Goal: Navigation & Orientation: Find specific page/section

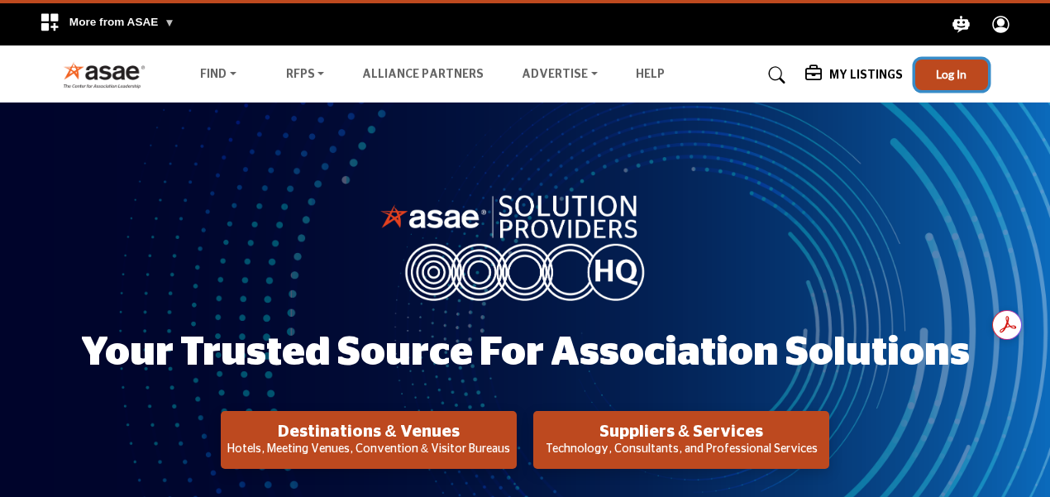
click at [947, 69] on span "Log In" at bounding box center [951, 74] width 31 height 14
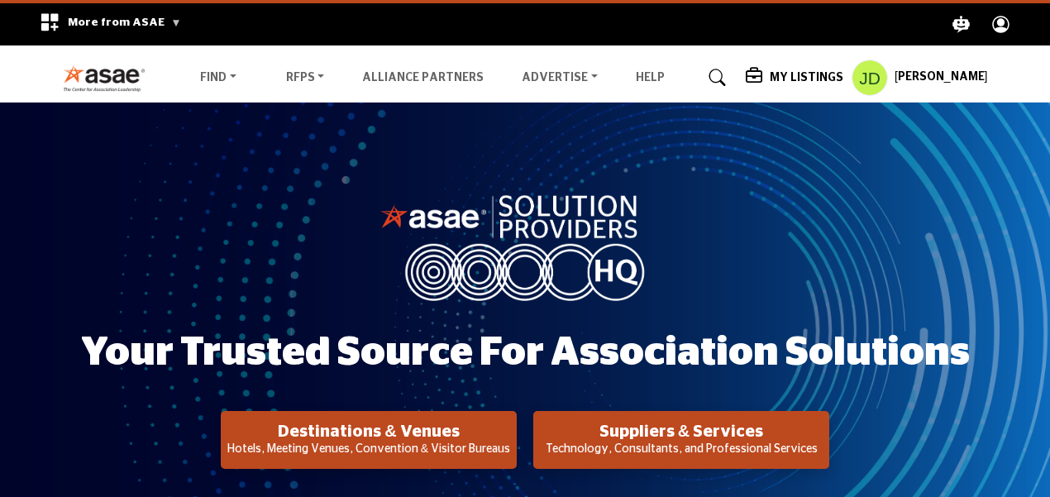
click at [800, 78] on h5 "My Listings" at bounding box center [807, 77] width 74 height 15
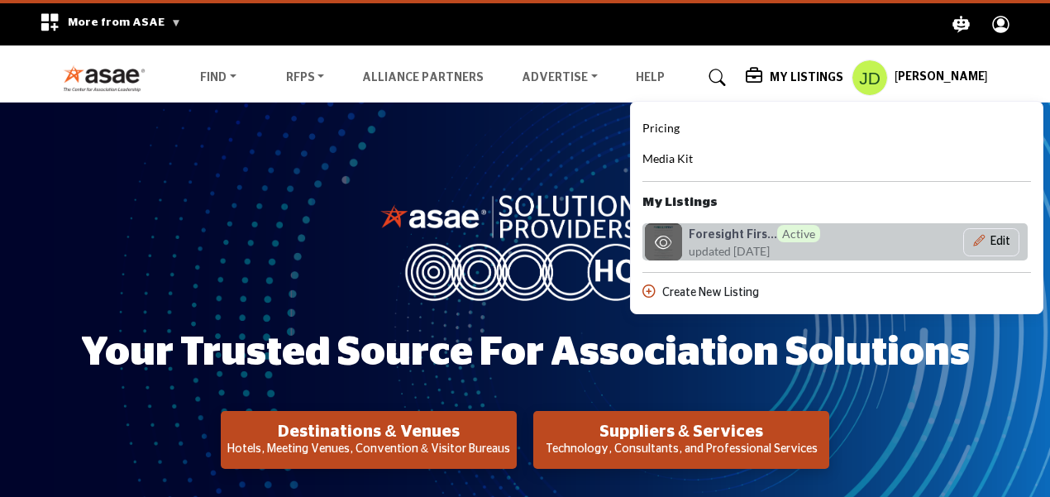
click at [828, 250] on div "Foresight Firs... Active updated [DATE]" at bounding box center [766, 242] width 154 height 35
